Goal: Information Seeking & Learning: Find specific fact

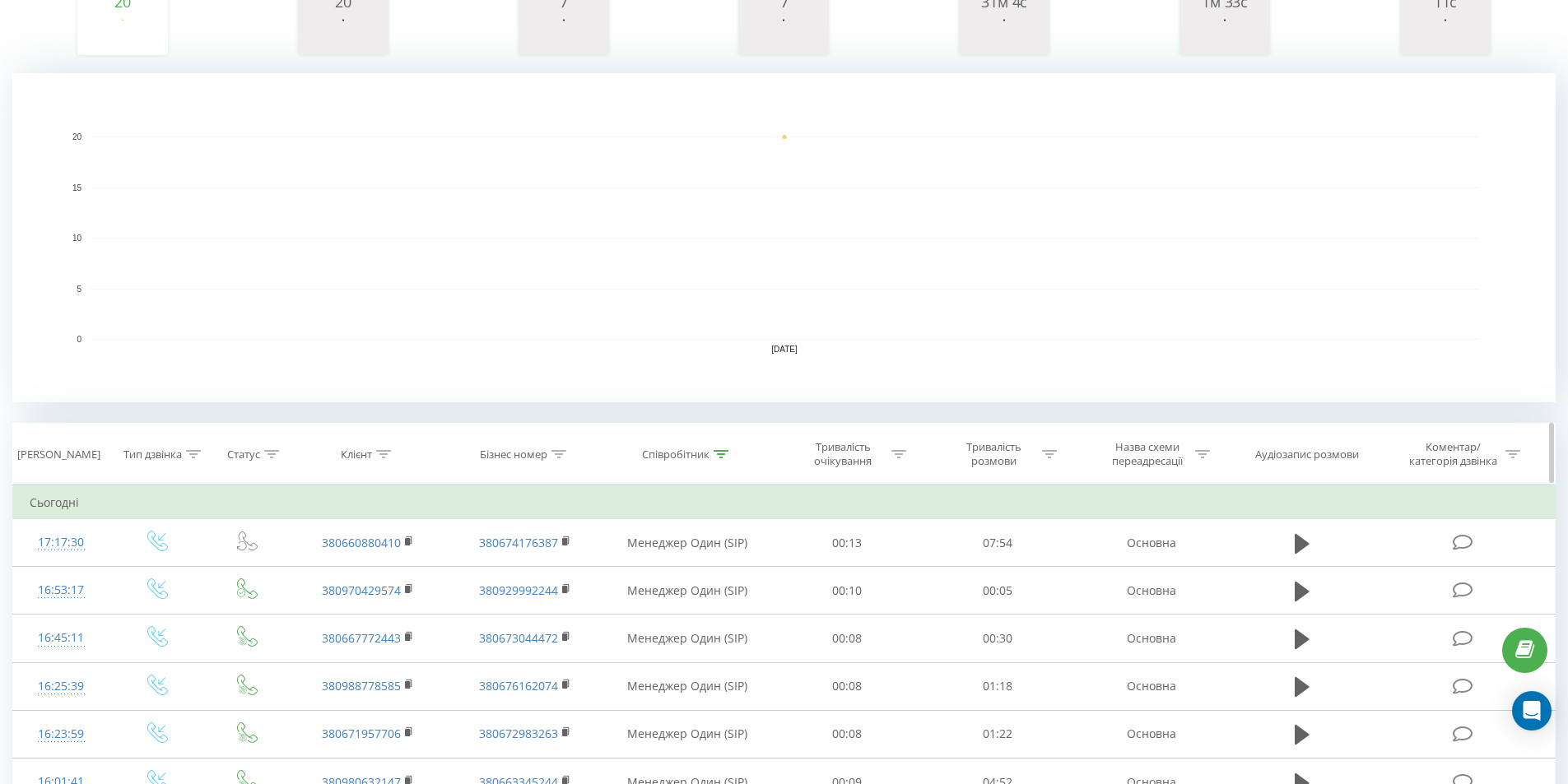
scroll to position [329, 0]
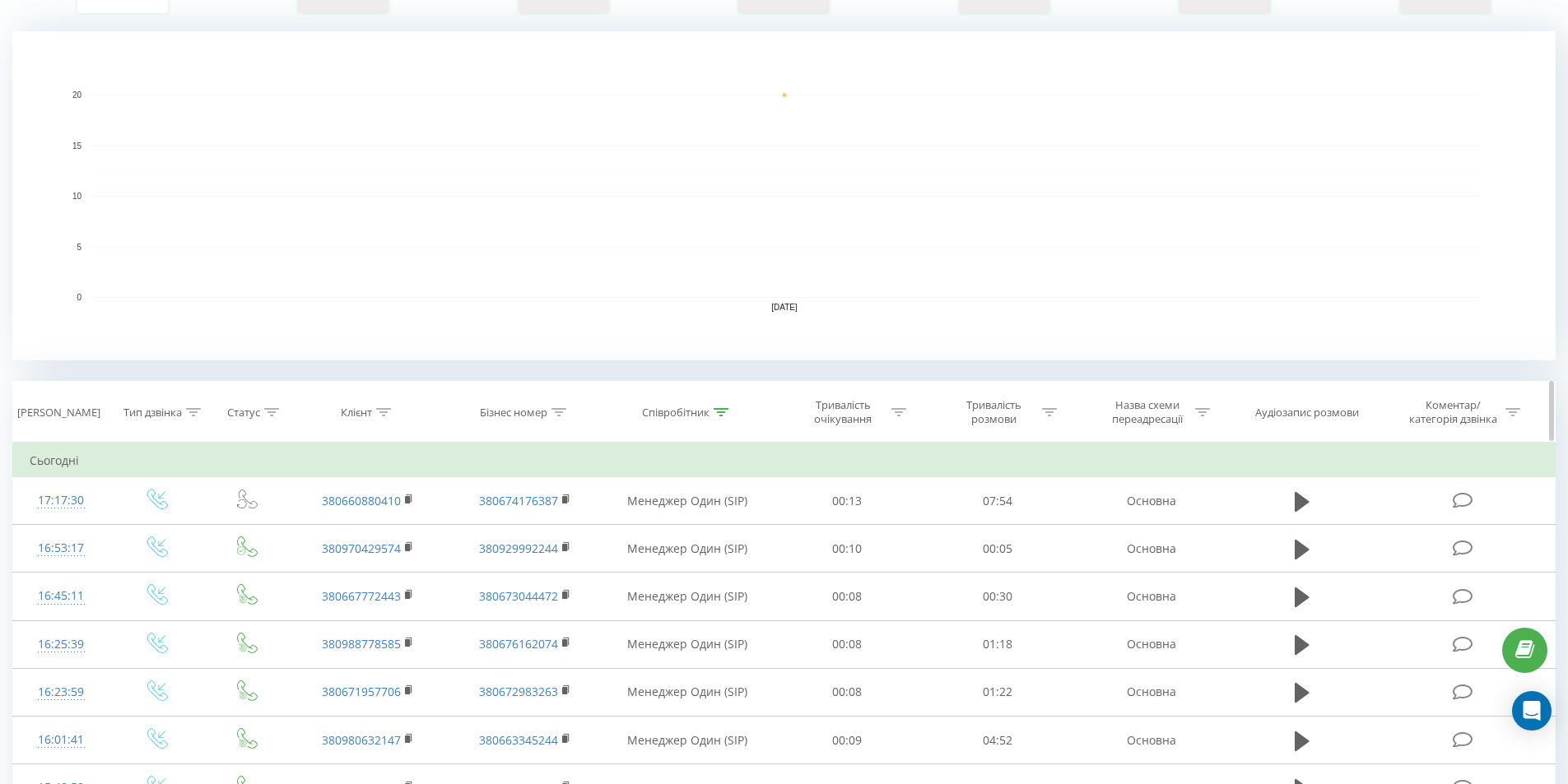
click at [716, 415] on icon at bounding box center [721, 412] width 15 height 8
drag, startPoint x: 673, startPoint y: 526, endPoint x: 620, endPoint y: 531, distance: 53.2
click at [620, 531] on input "один" at bounding box center [687, 530] width 145 height 29
drag, startPoint x: 726, startPoint y: 567, endPoint x: 682, endPoint y: 446, distance: 128.8
click at [727, 566] on span "OK" at bounding box center [723, 562] width 46 height 26
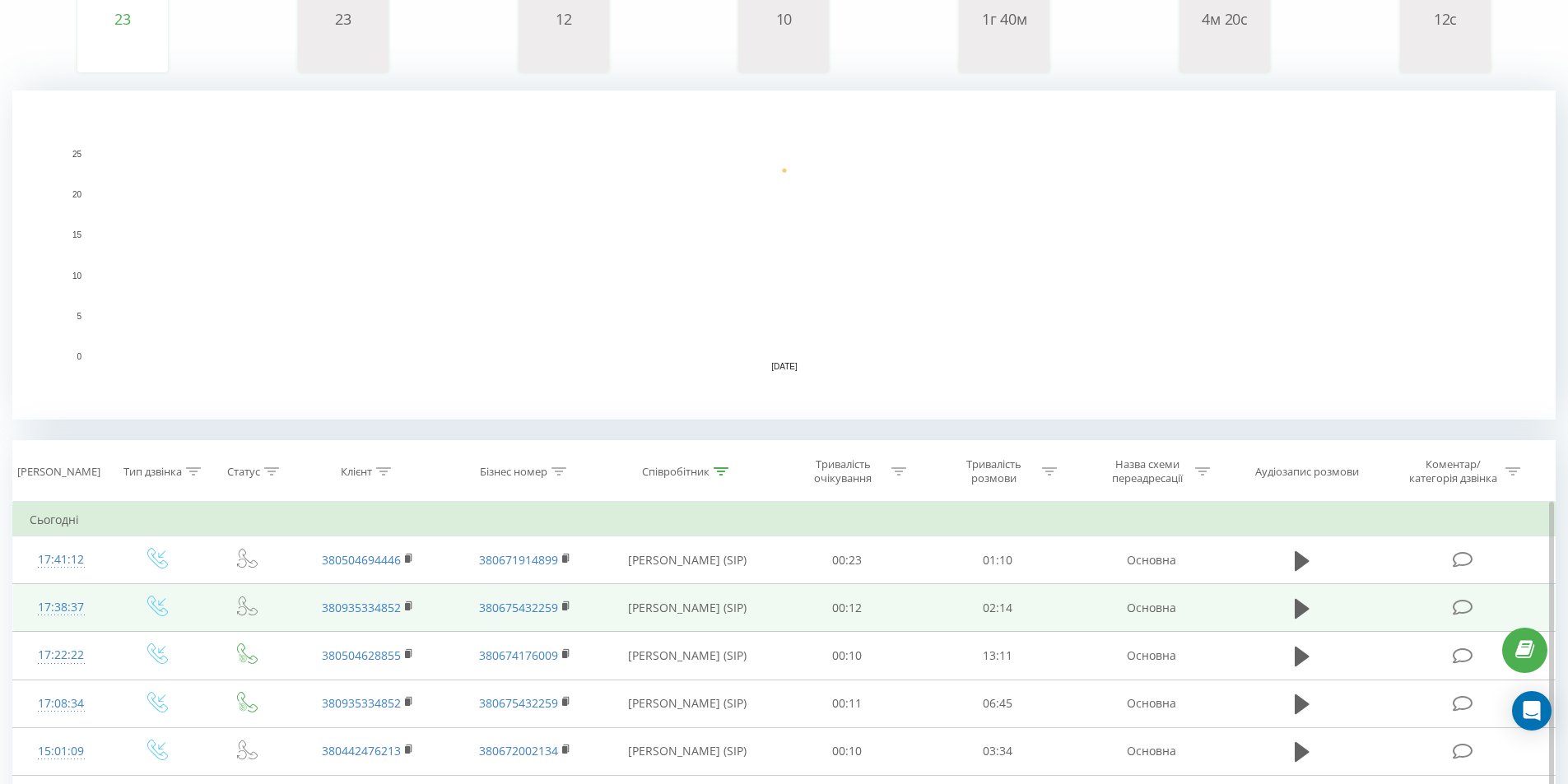
scroll to position [411, 0]
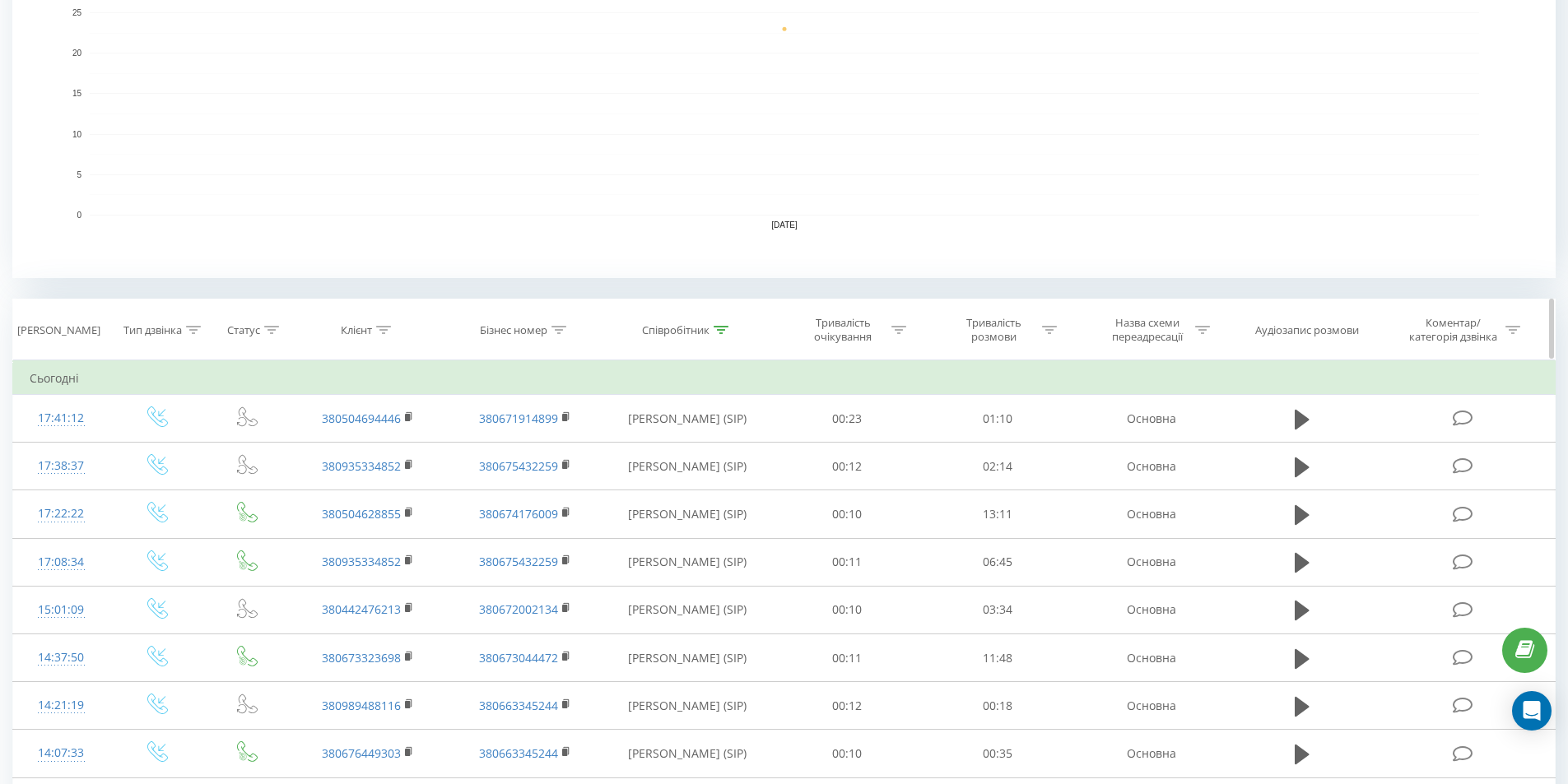
click at [725, 332] on icon at bounding box center [721, 330] width 15 height 8
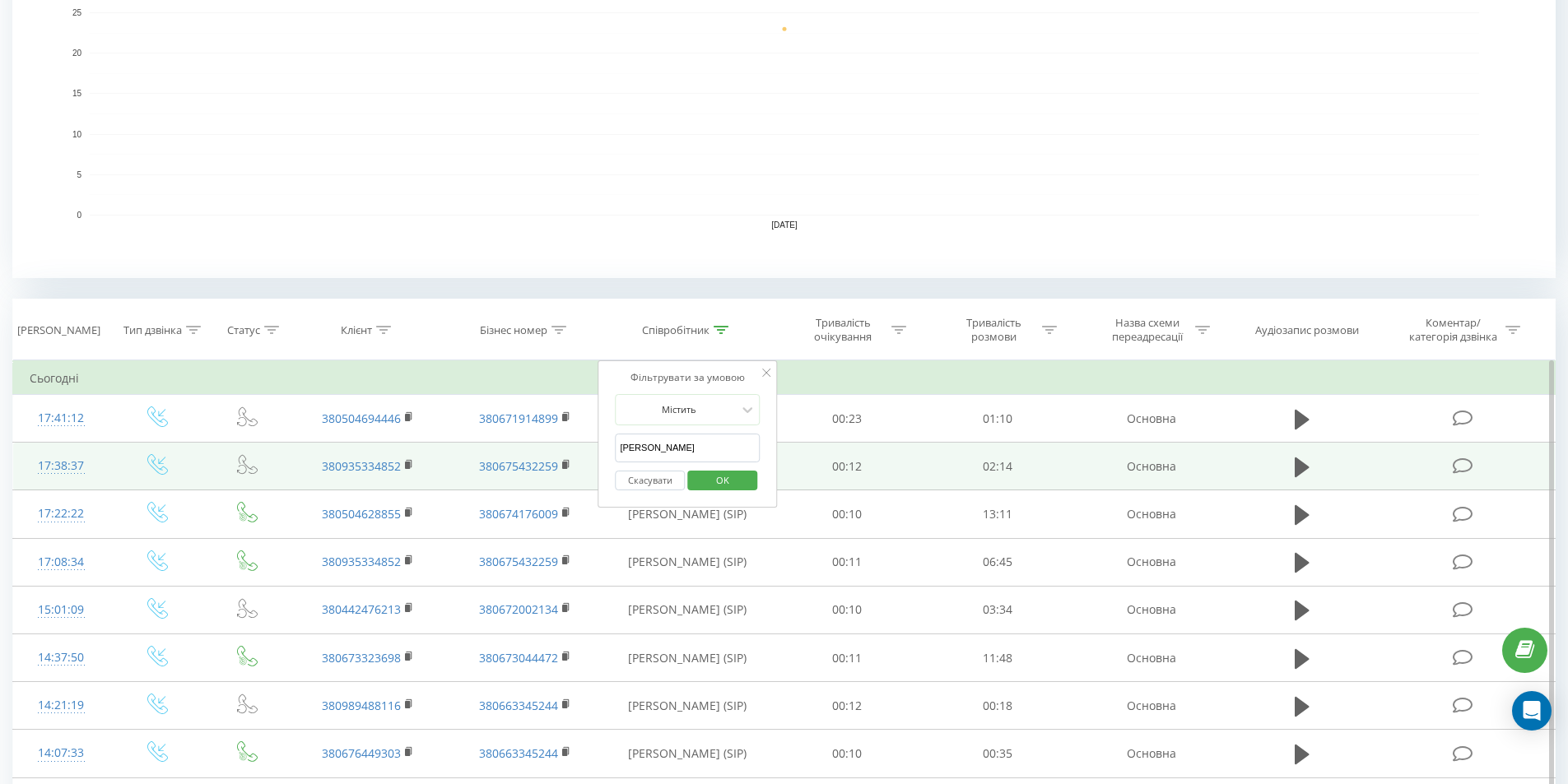
drag, startPoint x: 669, startPoint y: 451, endPoint x: 595, endPoint y: 446, distance: 74.2
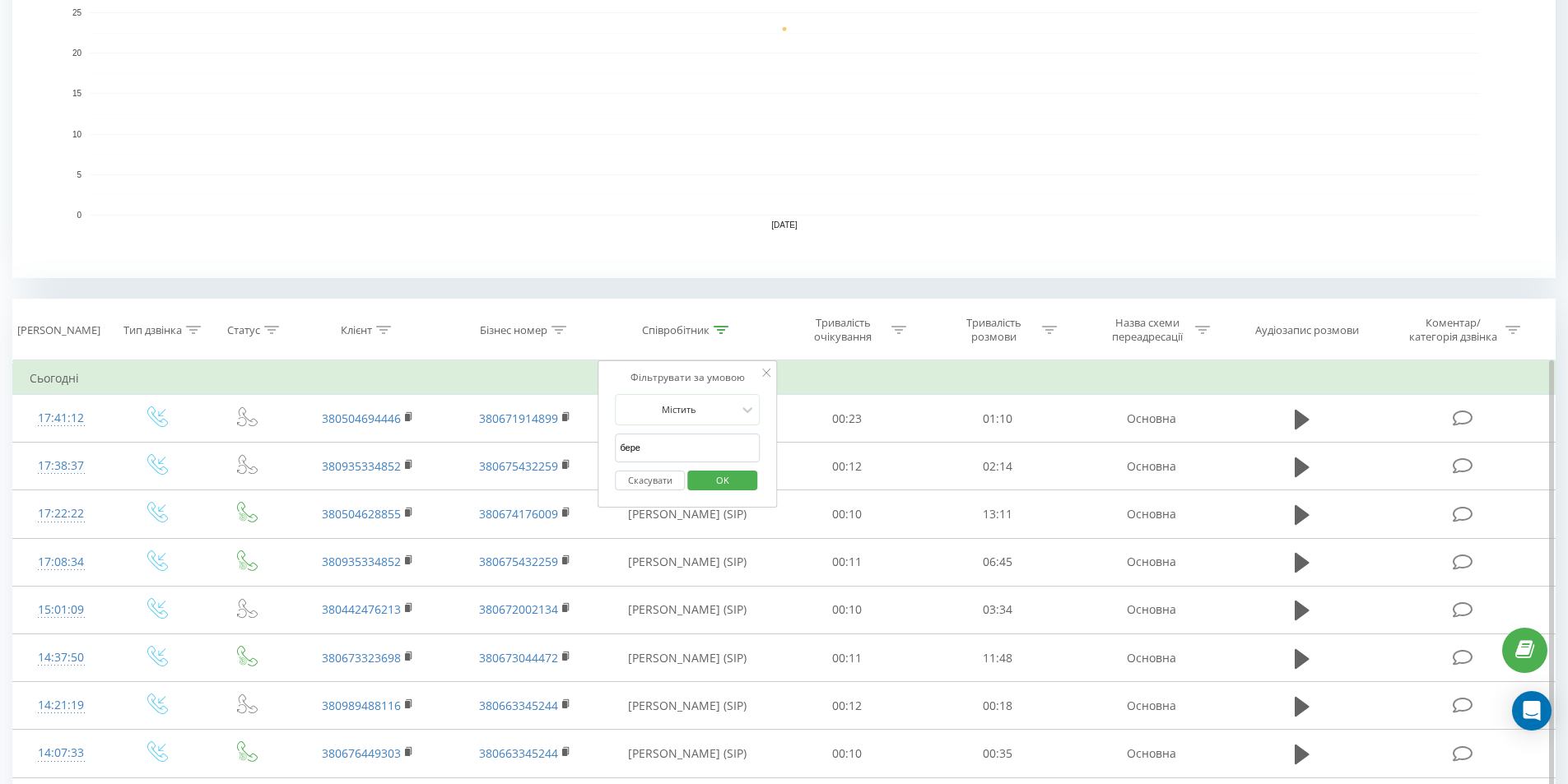
click at [739, 477] on span "OK" at bounding box center [723, 480] width 46 height 26
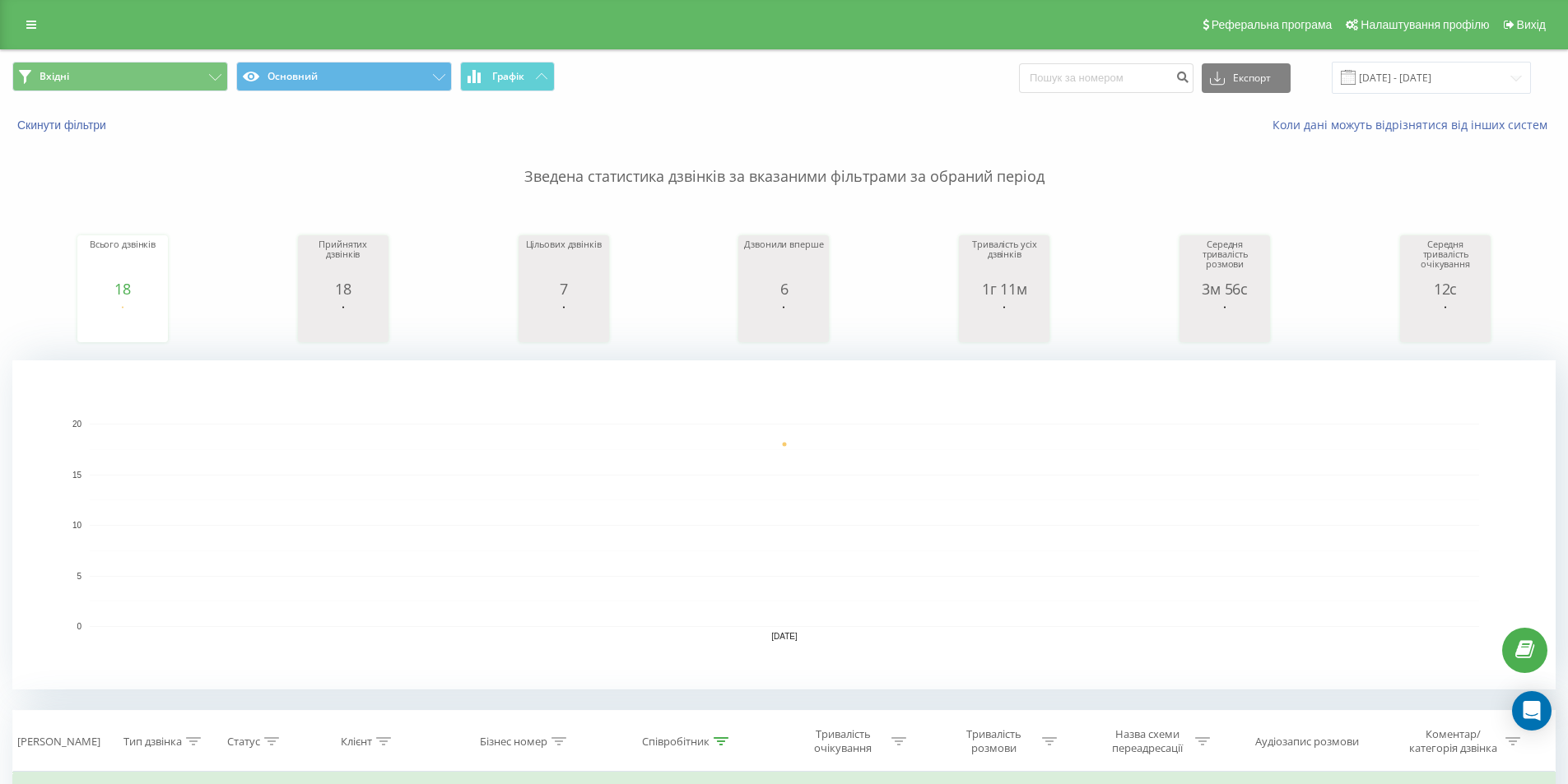
scroll to position [411, 0]
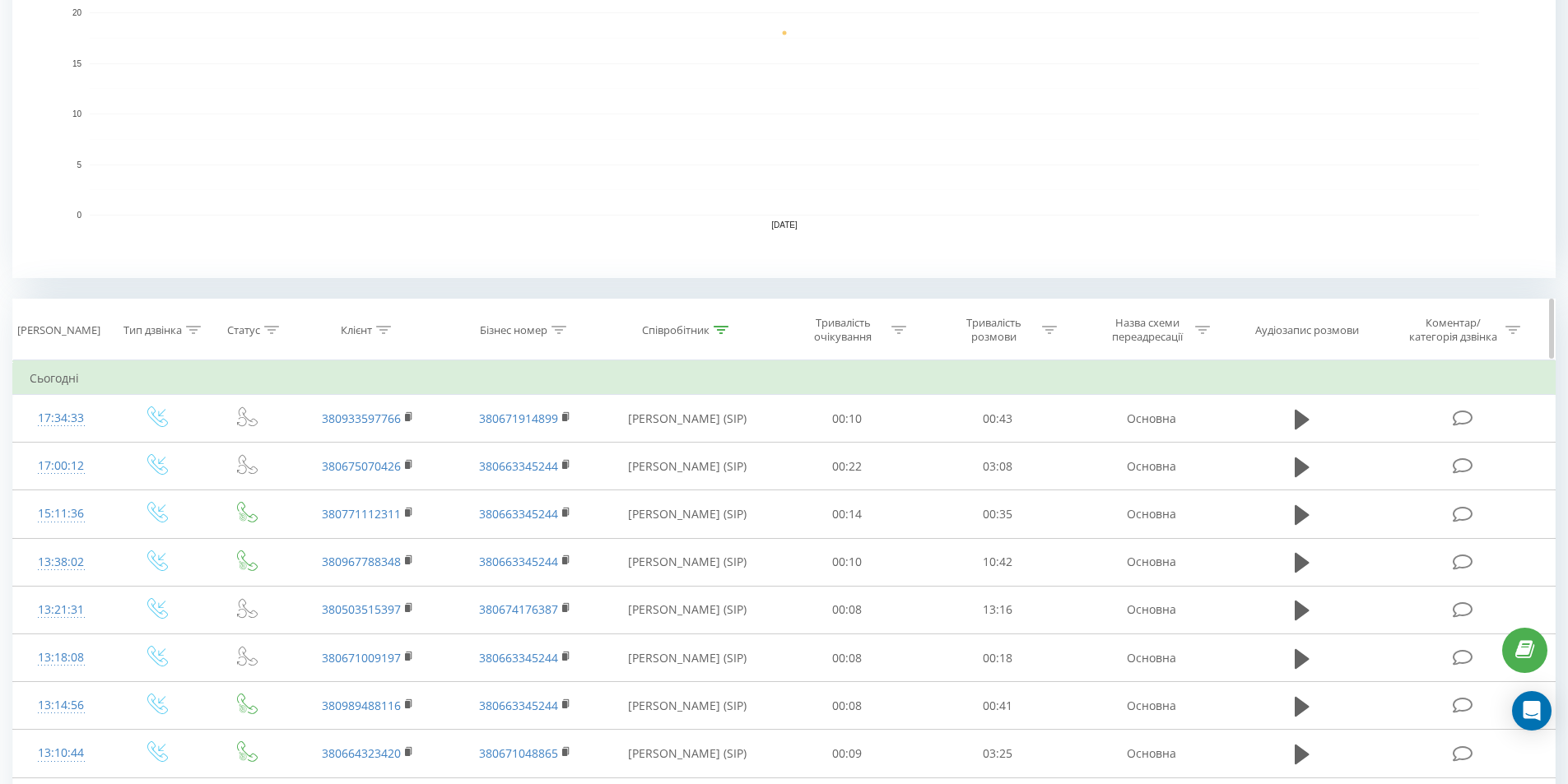
click at [712, 331] on div "Співробітник" at bounding box center [686, 330] width 86 height 14
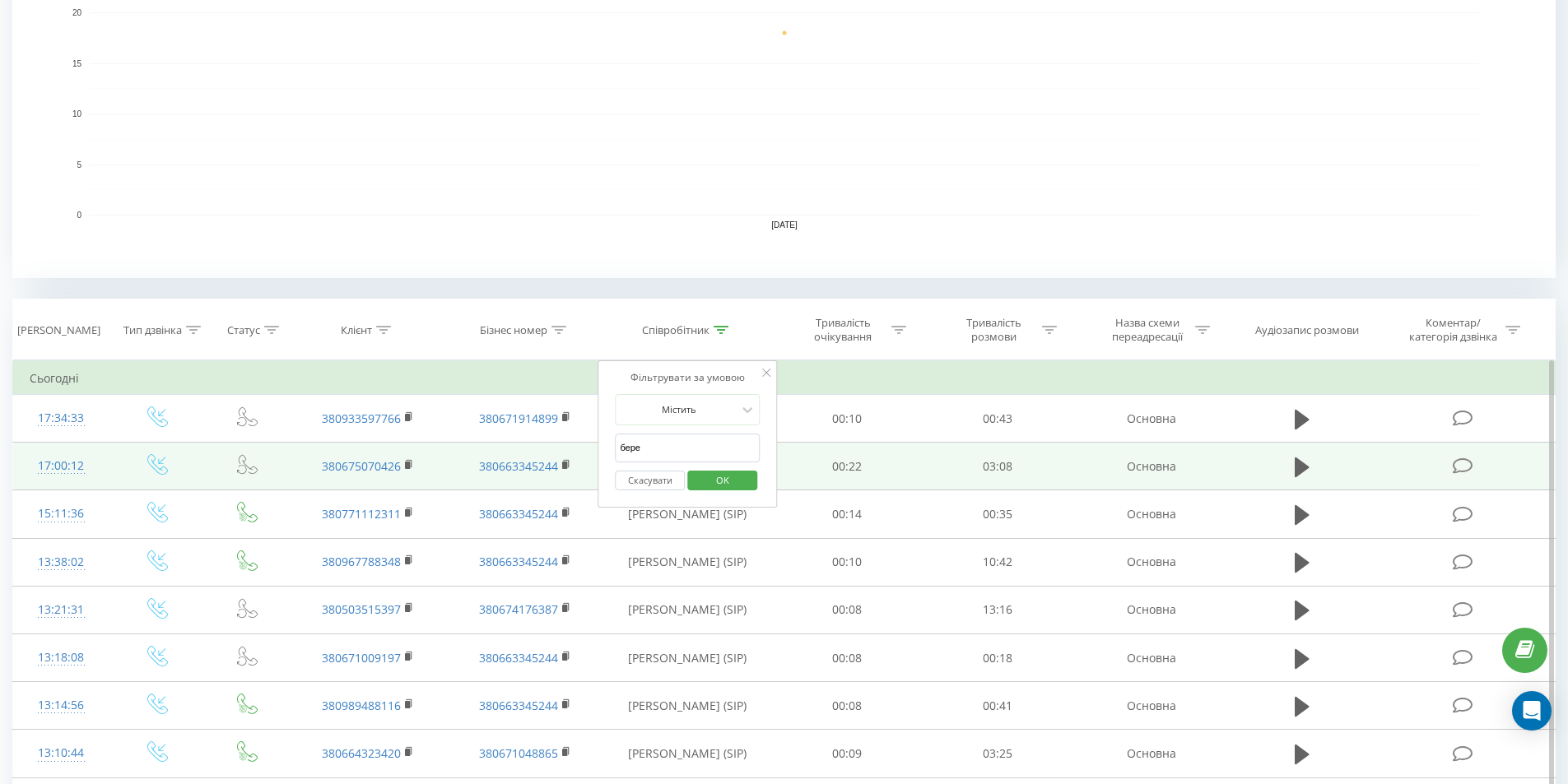
drag, startPoint x: 681, startPoint y: 446, endPoint x: 566, endPoint y: 451, distance: 115.1
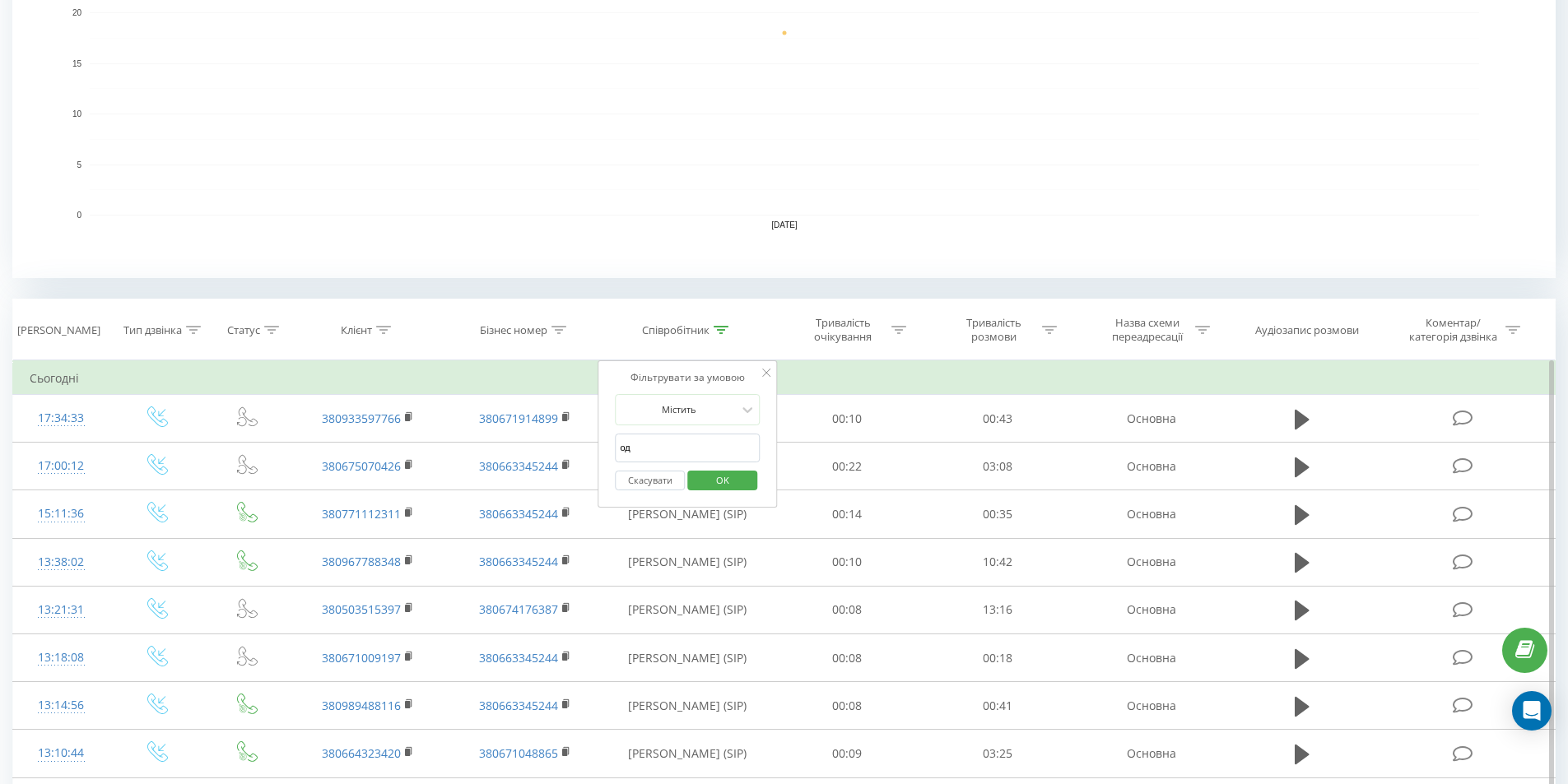
type input "один"
click at [735, 483] on span "OK" at bounding box center [723, 480] width 46 height 26
